Goal: Check status

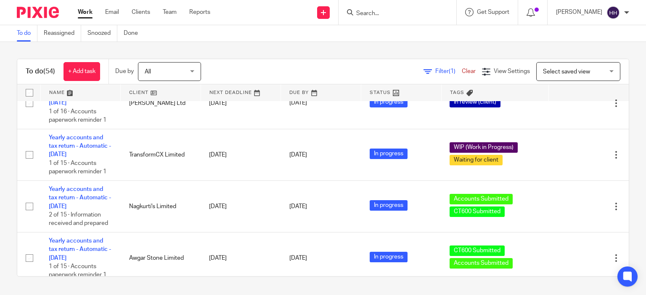
scroll to position [128, 0]
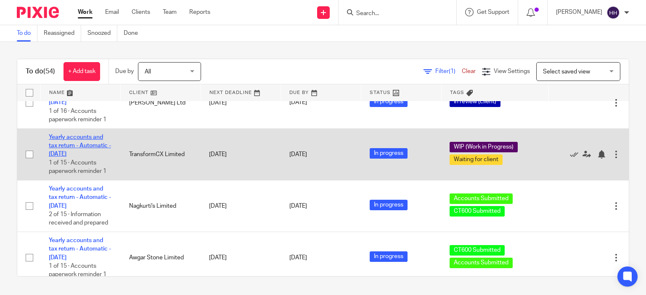
click at [90, 148] on link "Yearly accounts and tax return - Automatic - [DATE]" at bounding box center [80, 146] width 62 height 23
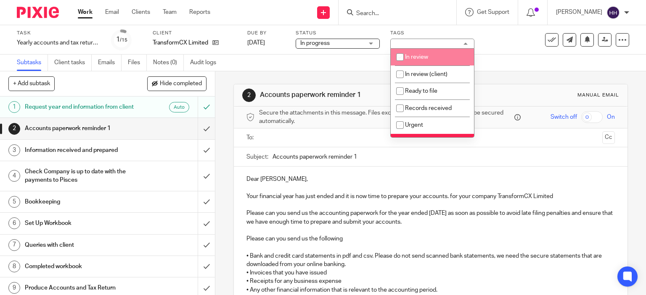
click at [415, 63] on li "In review" at bounding box center [431, 57] width 83 height 17
checkbox input "true"
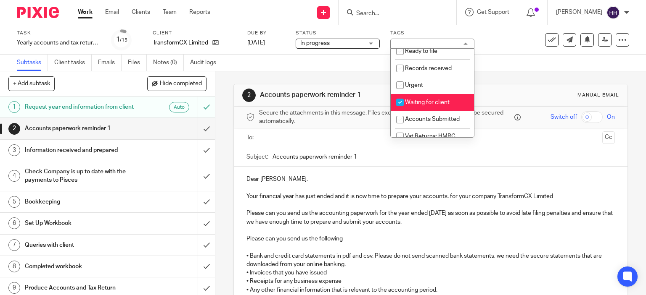
click at [417, 104] on span "Waiting for client" at bounding box center [427, 103] width 45 height 6
checkbox input "false"
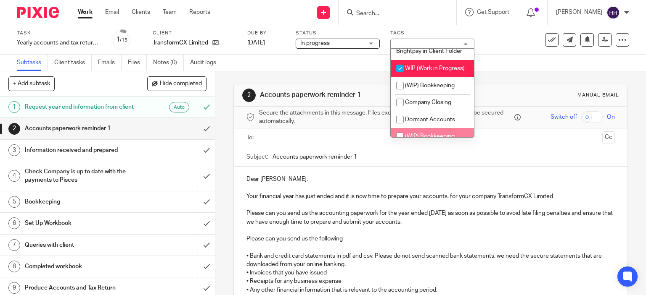
scroll to position [758, 0]
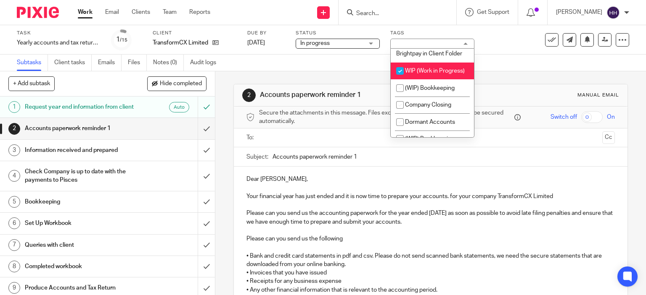
click at [419, 72] on span "WIP (Work in Progress)" at bounding box center [435, 71] width 60 height 6
checkbox input "false"
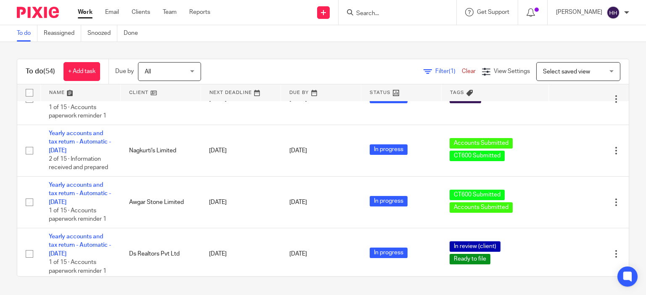
scroll to position [223, 0]
